Goal: Book appointment/travel/reservation

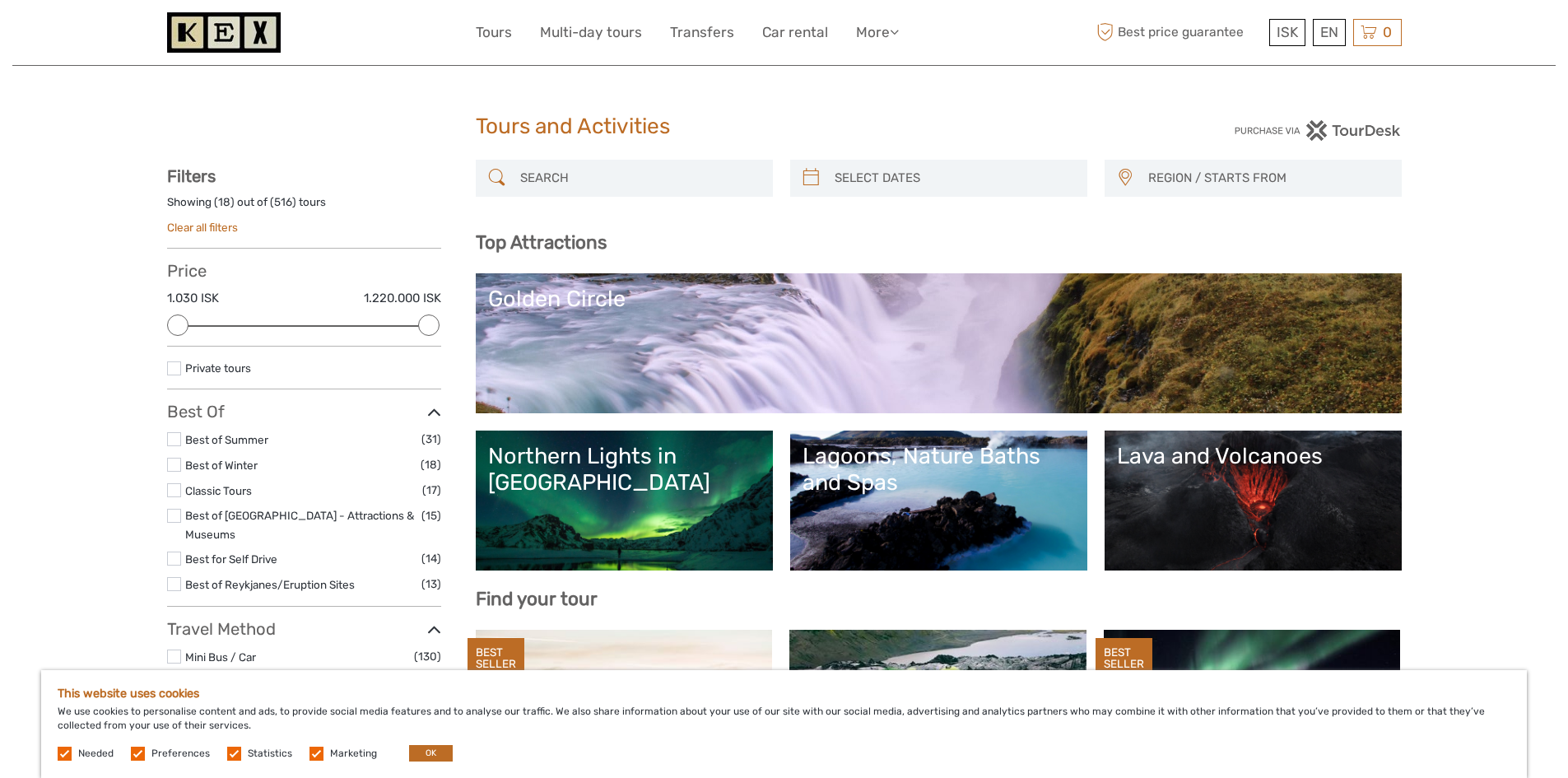
select select
click at [1255, 462] on div "Lava and Volcanoes" at bounding box center [1252, 456] width 272 height 26
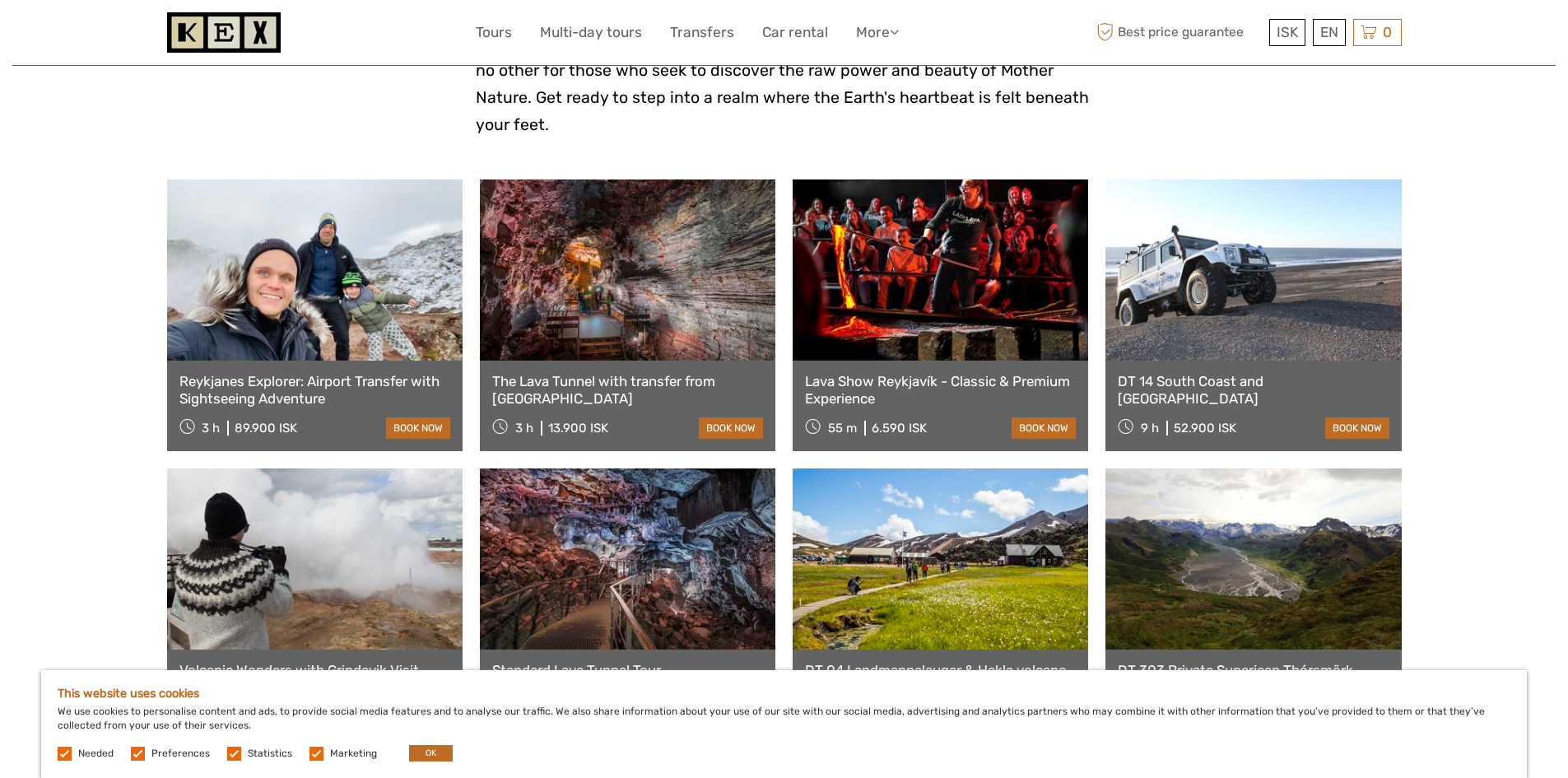
scroll to position [494, 0]
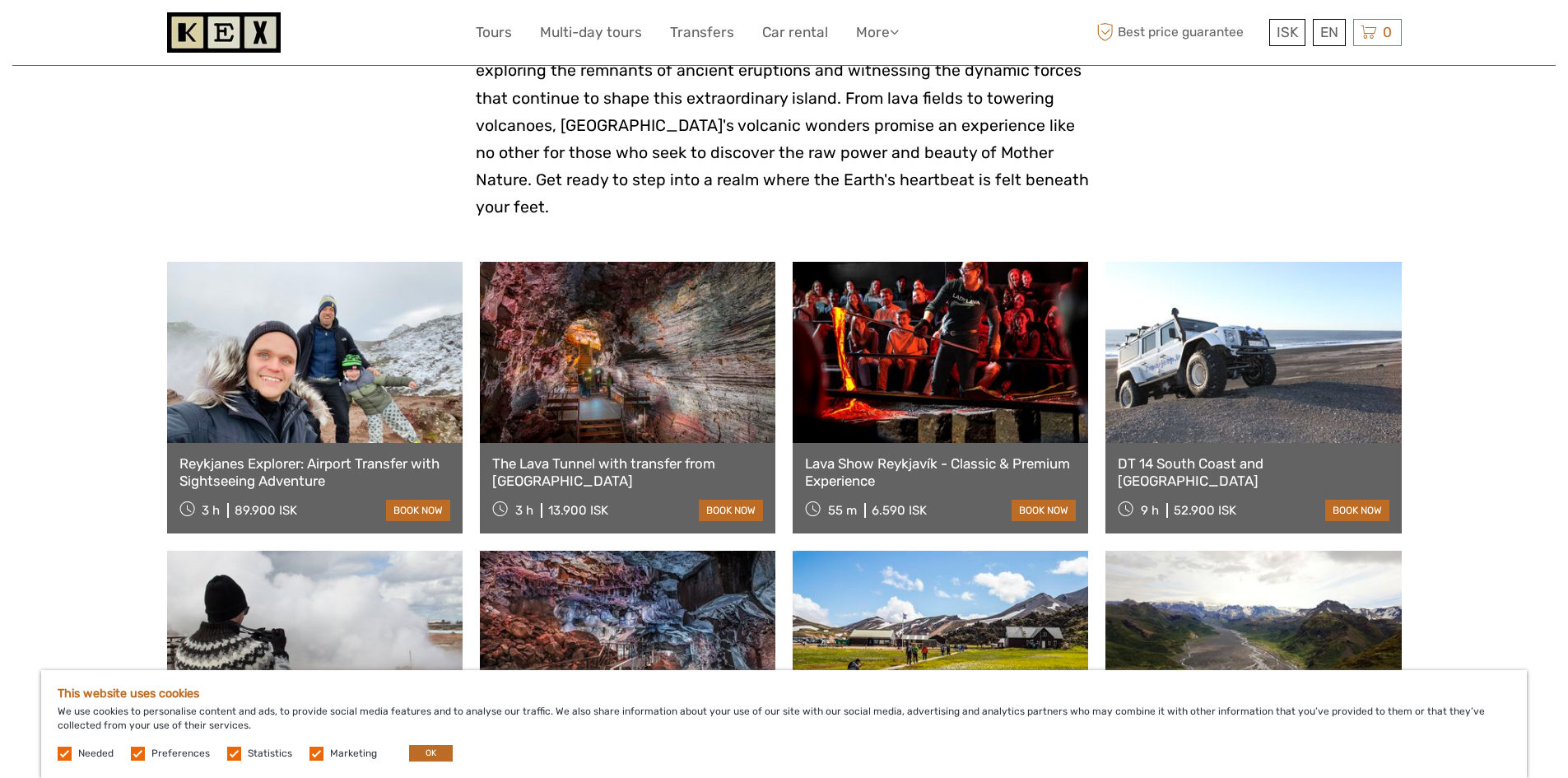
click at [596, 443] on div "The Lava Tunnel with transfer from Reykjavik 3 h 13.900 ISK book now" at bounding box center [627, 487] width 296 height 90
click at [601, 455] on link "The Lava Tunnel with transfer from Reykjavik" at bounding box center [626, 472] width 270 height 34
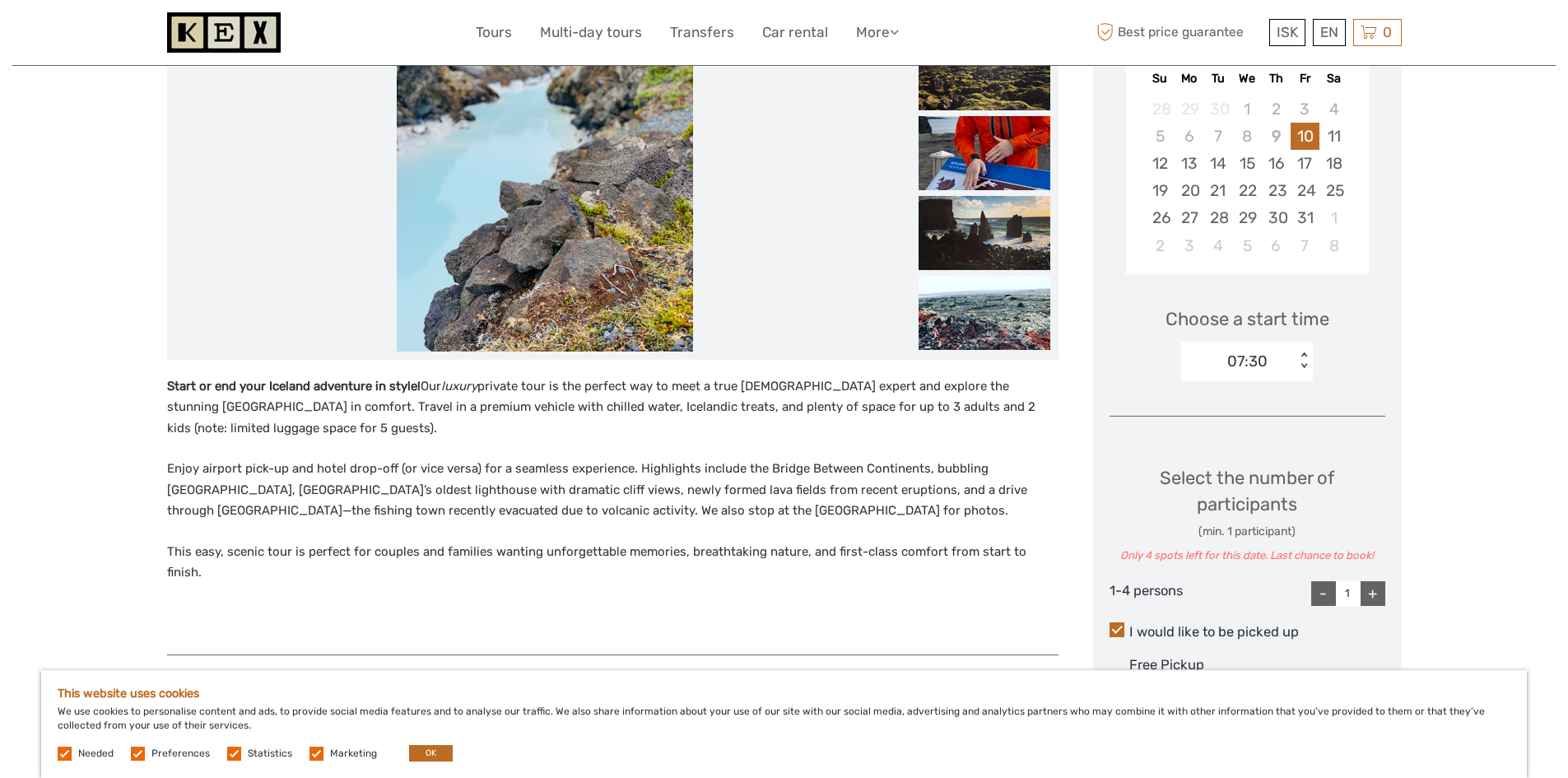
scroll to position [247, 0]
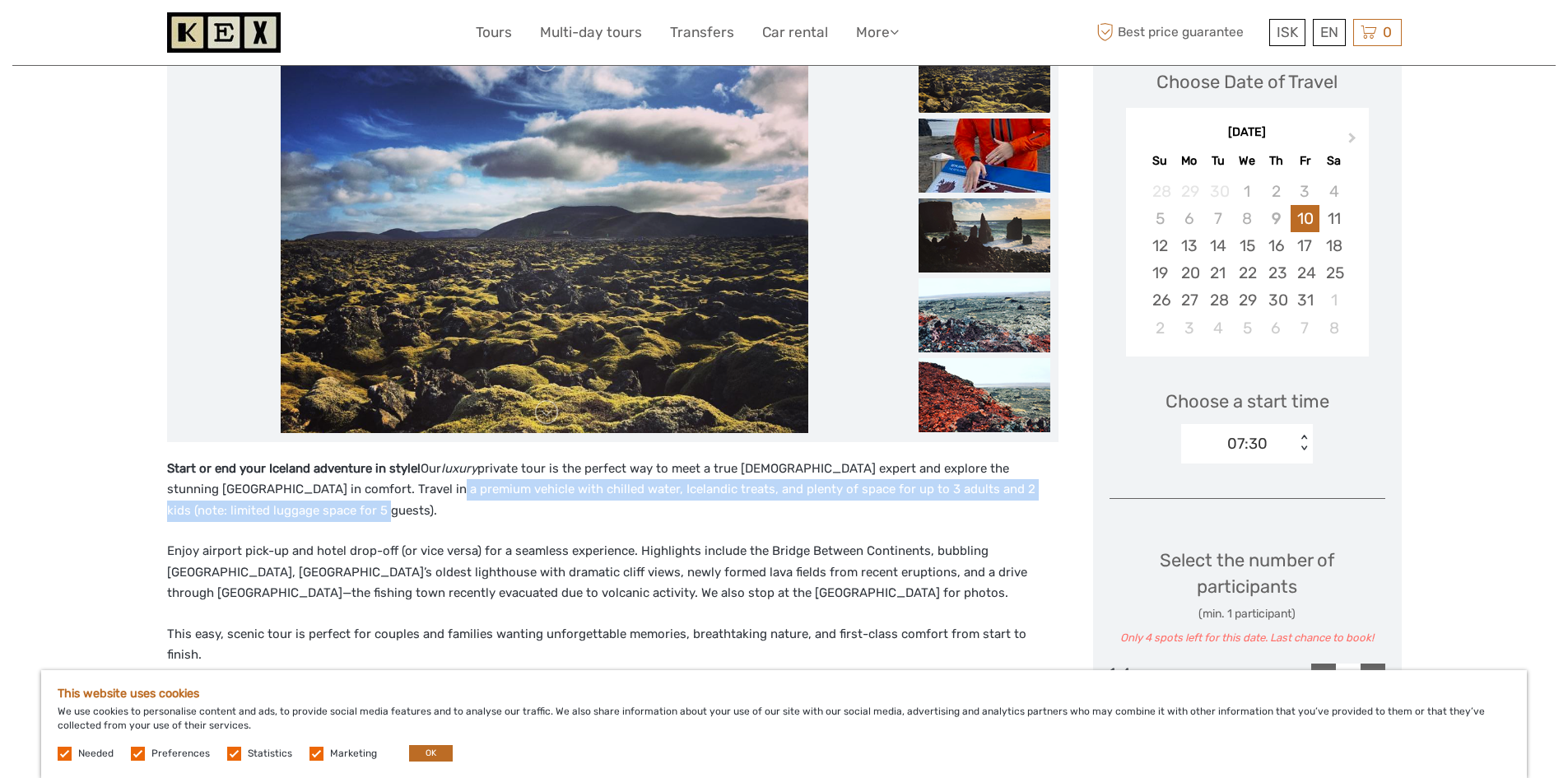
drag, startPoint x: 388, startPoint y: 487, endPoint x: 415, endPoint y: 514, distance: 38.2
click at [415, 514] on p "Start or end your Iceland adventure in style! Our luxury private tour is the pe…" at bounding box center [612, 490] width 892 height 63
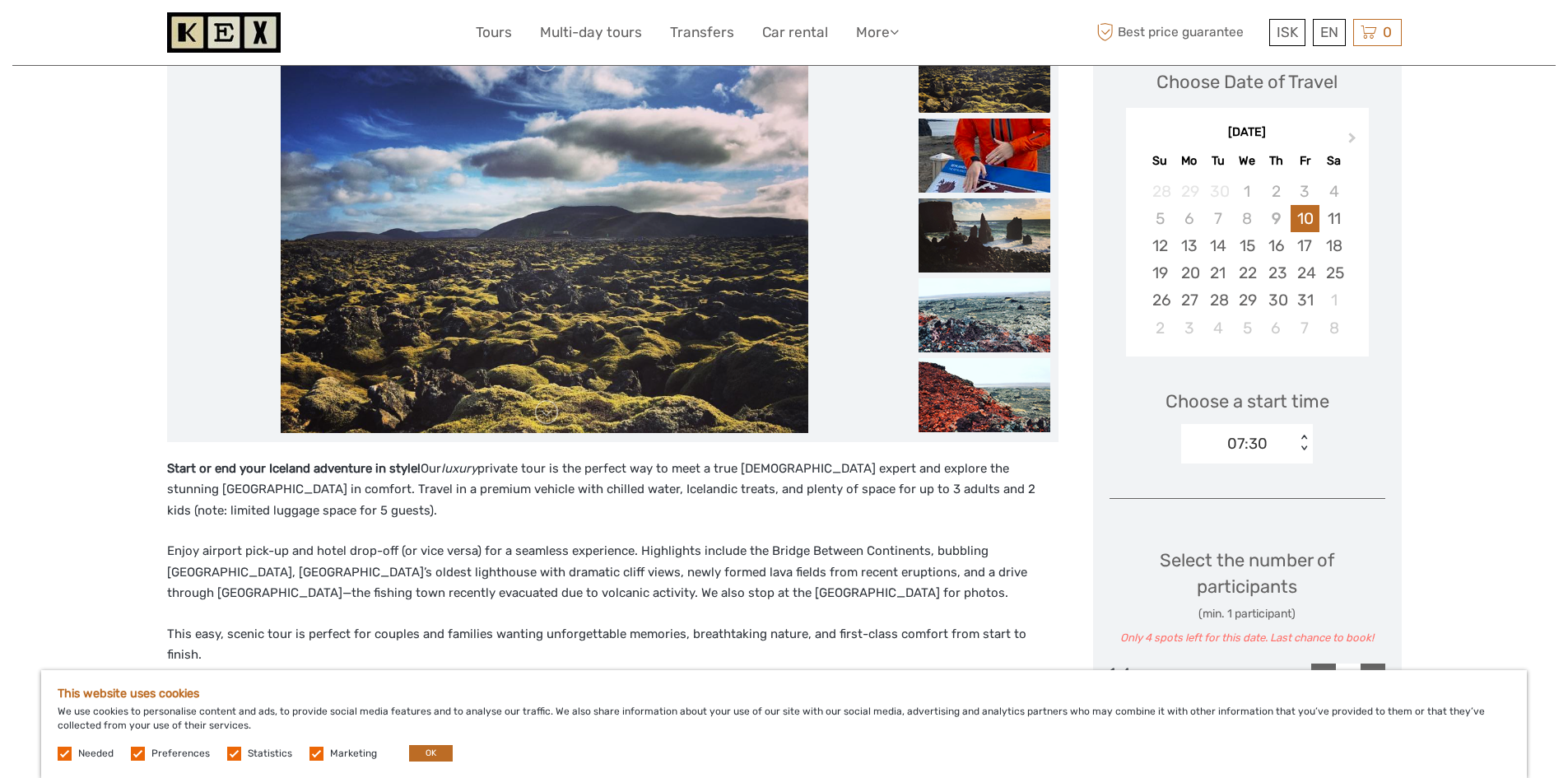
click at [354, 546] on p "Enjoy airport pick-up and hotel drop-off (or vice versa) for a seamless experie…" at bounding box center [612, 572] width 892 height 63
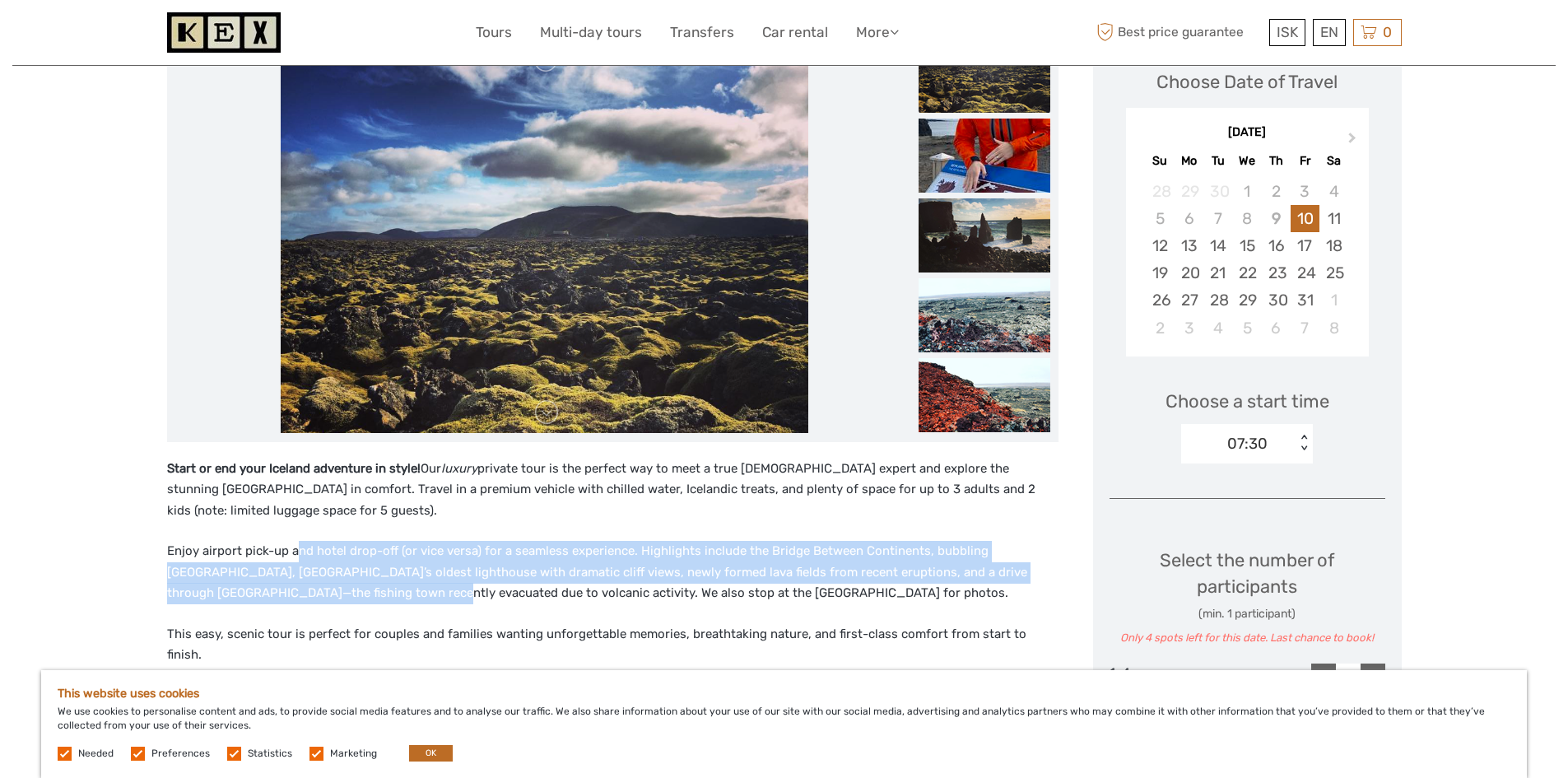
drag, startPoint x: 293, startPoint y: 552, endPoint x: 309, endPoint y: 594, distance: 44.9
click at [309, 594] on p "Enjoy airport pick-up and hotel drop-off (or vice versa) for a seamless experie…" at bounding box center [612, 572] width 892 height 63
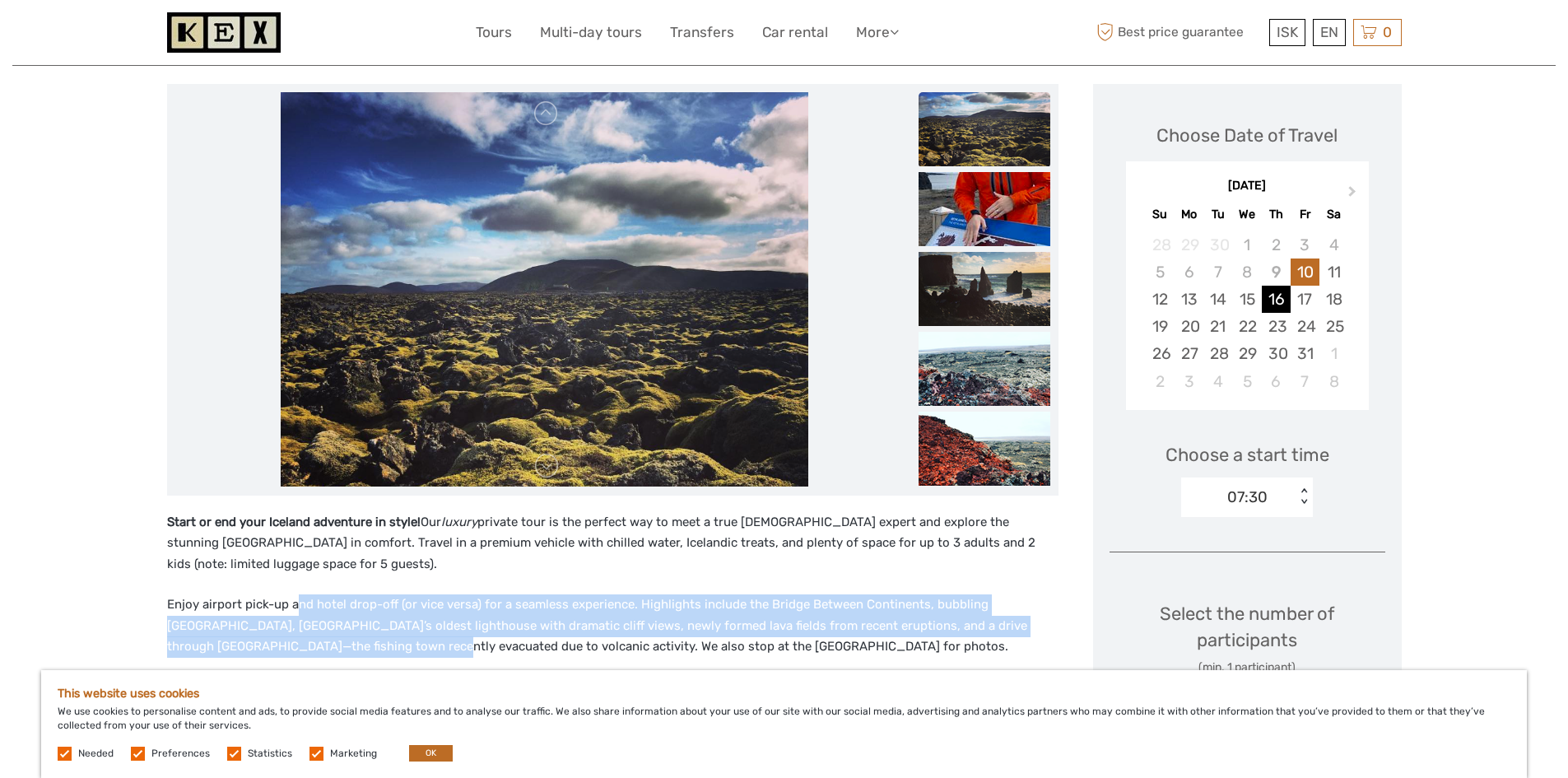
scroll to position [165, 0]
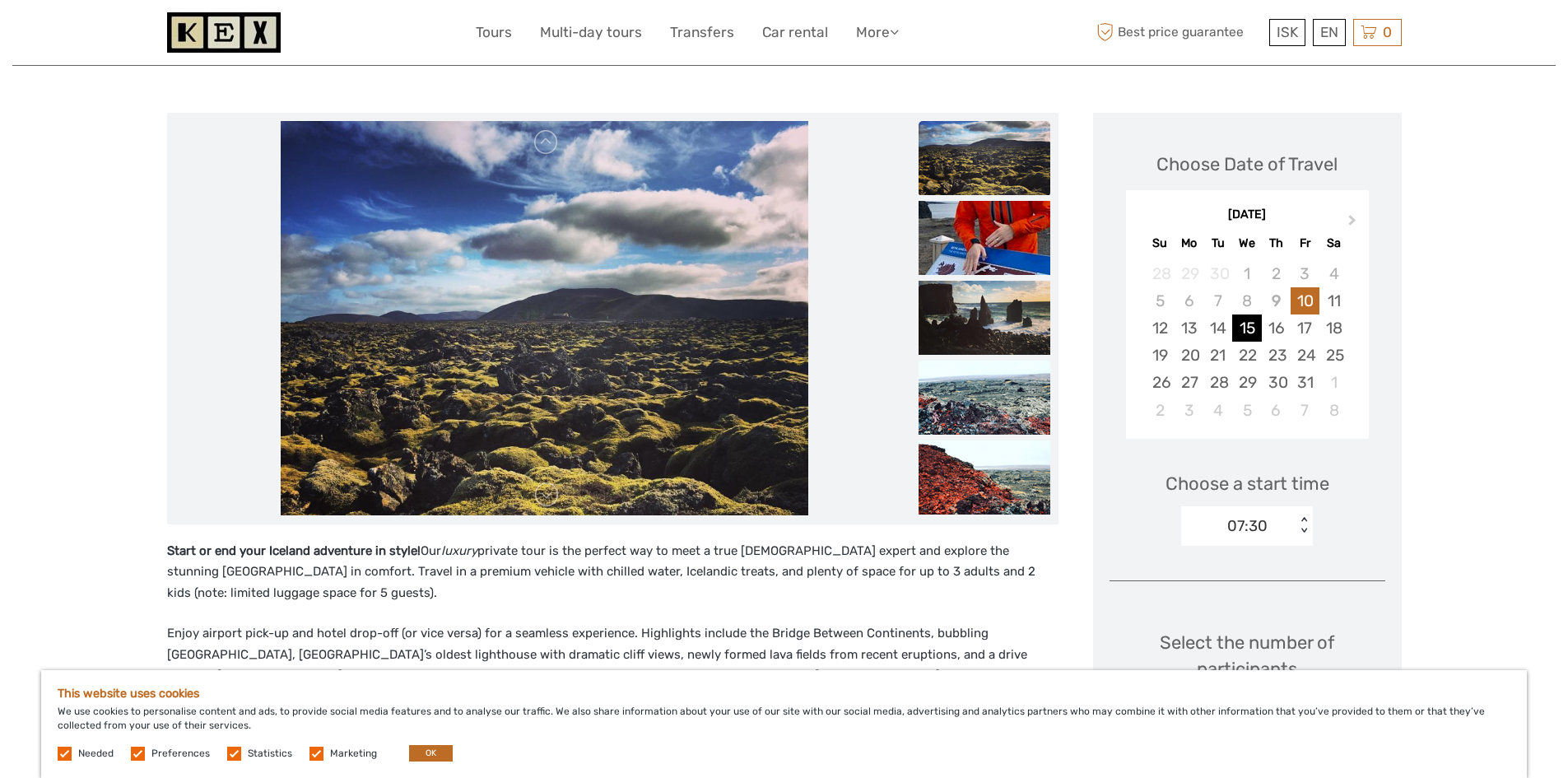
click at [1250, 326] on div "15" at bounding box center [1246, 327] width 29 height 27
click at [1225, 321] on div "14" at bounding box center [1217, 327] width 29 height 27
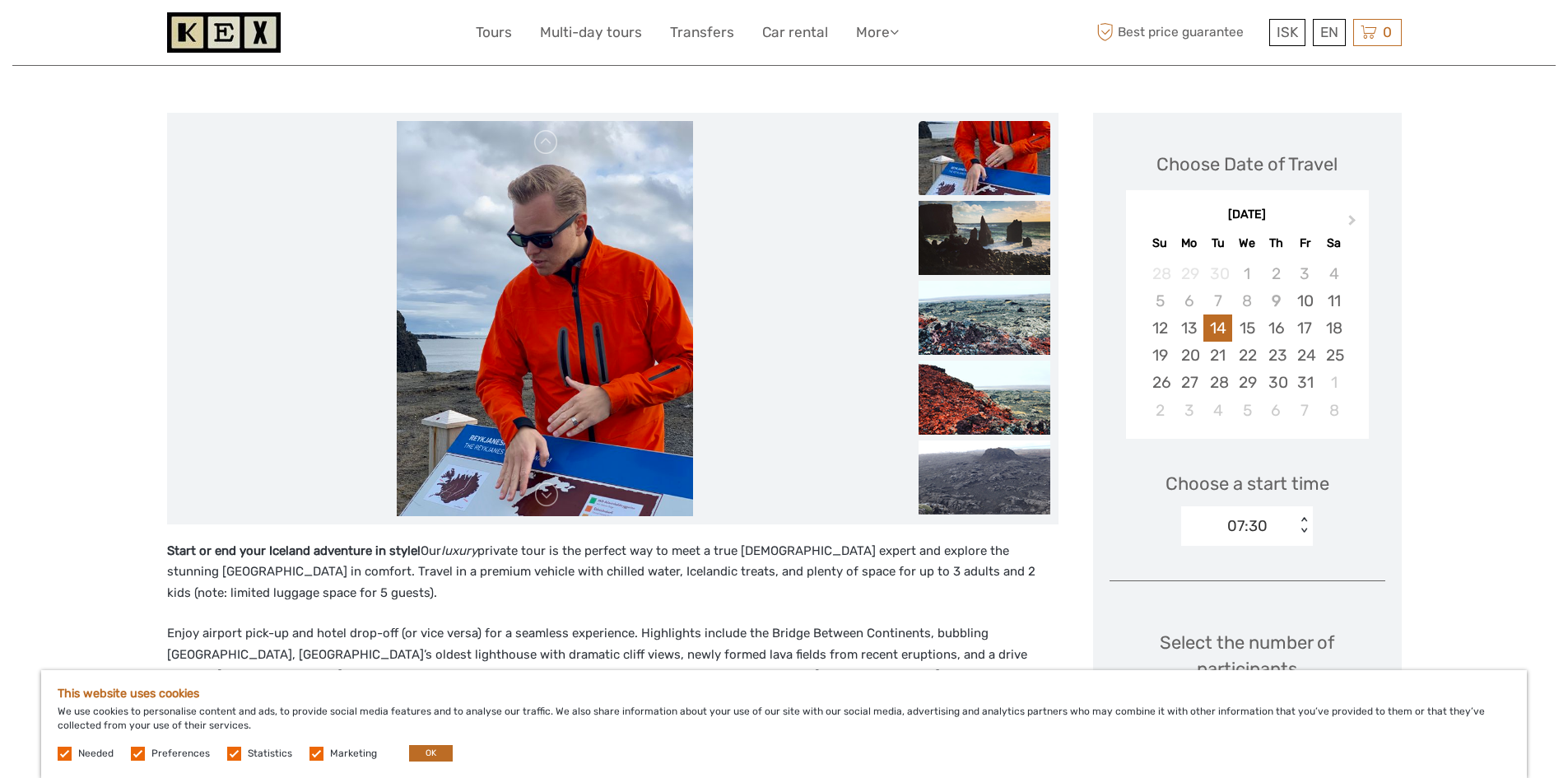
click at [1283, 520] on div "07:30" at bounding box center [1238, 526] width 115 height 25
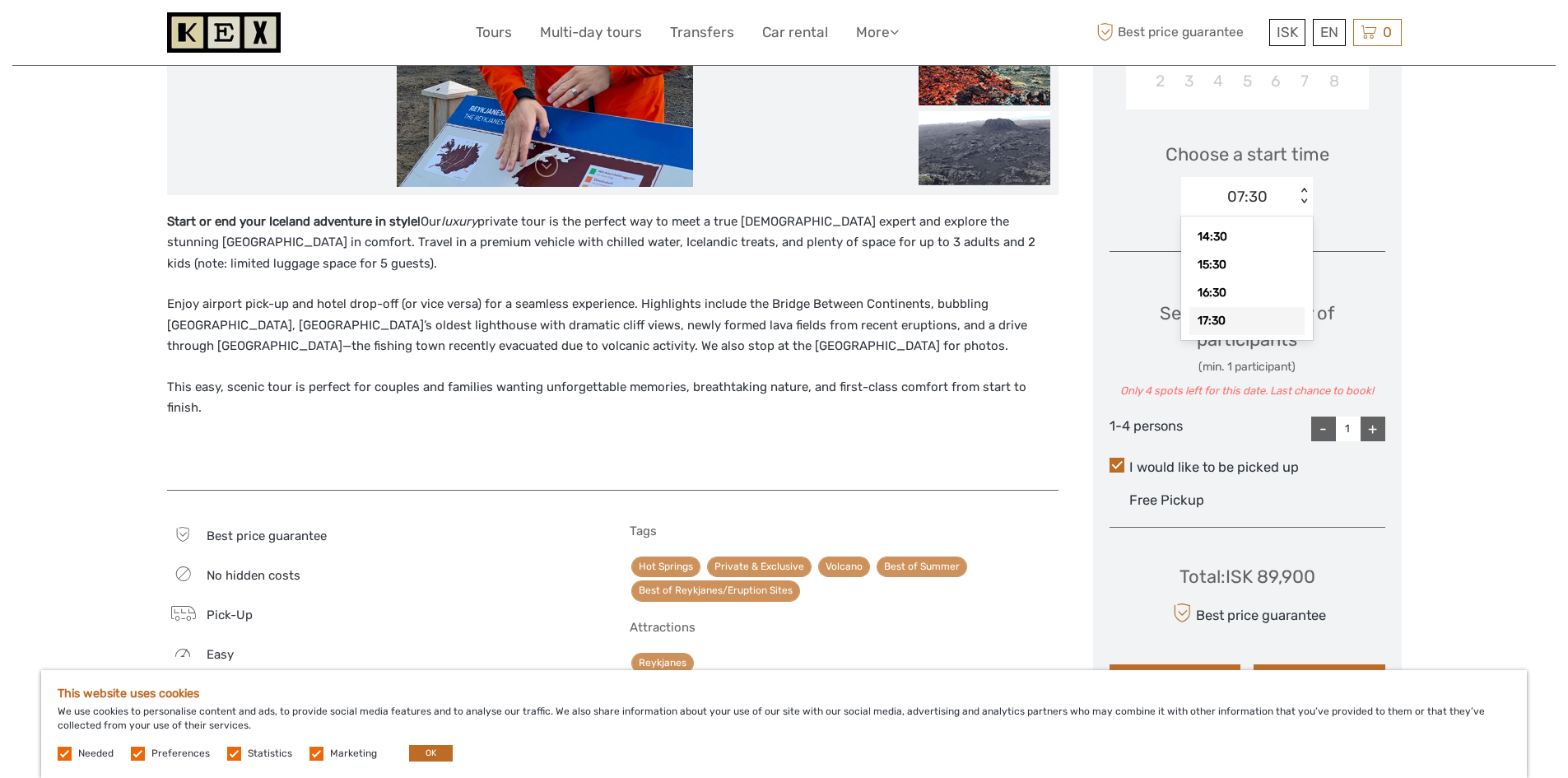
scroll to position [256, 0]
click at [1241, 317] on div "19:30" at bounding box center [1247, 326] width 116 height 28
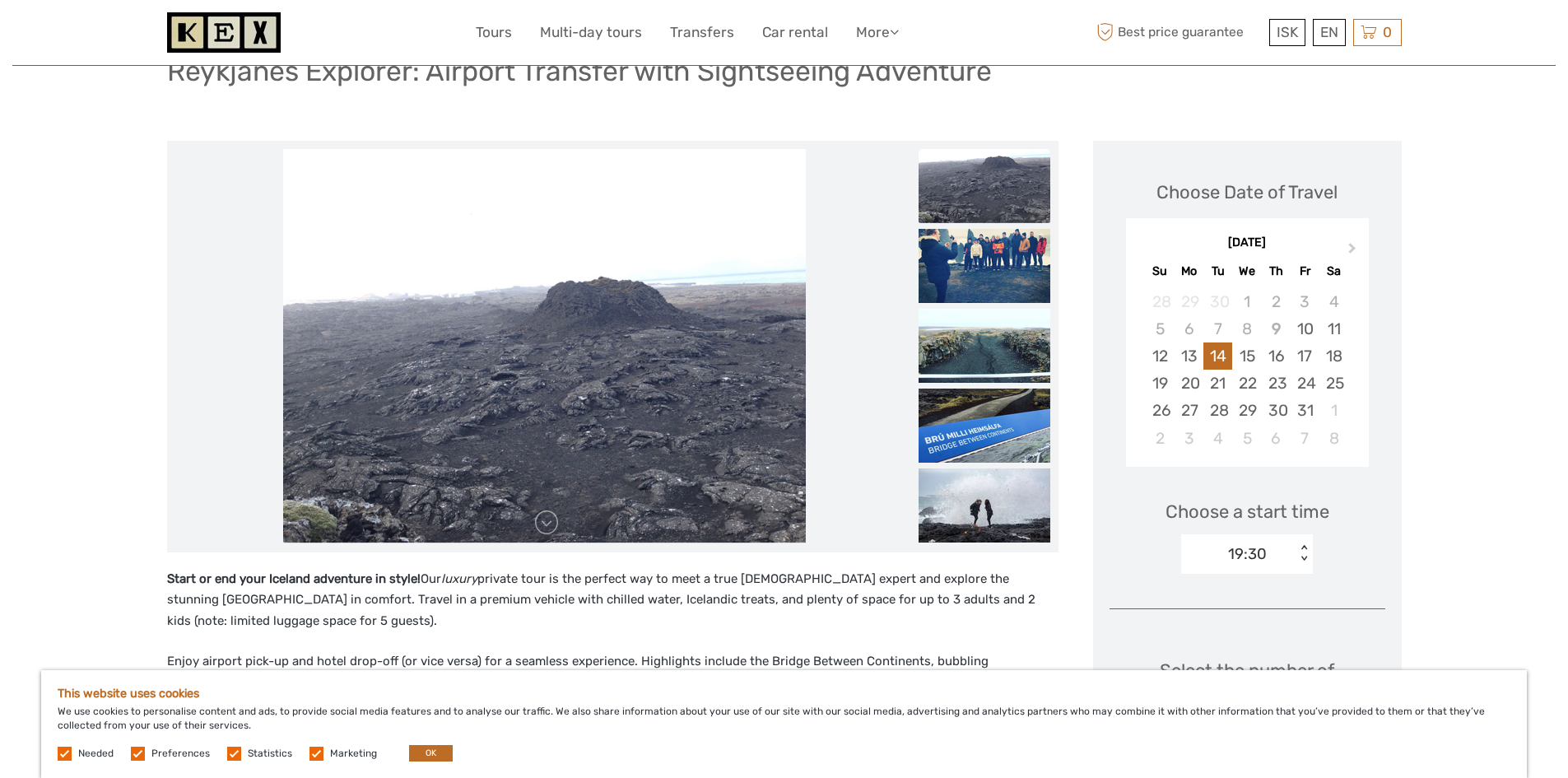
scroll to position [0, 0]
